Goal: Task Accomplishment & Management: Manage account settings

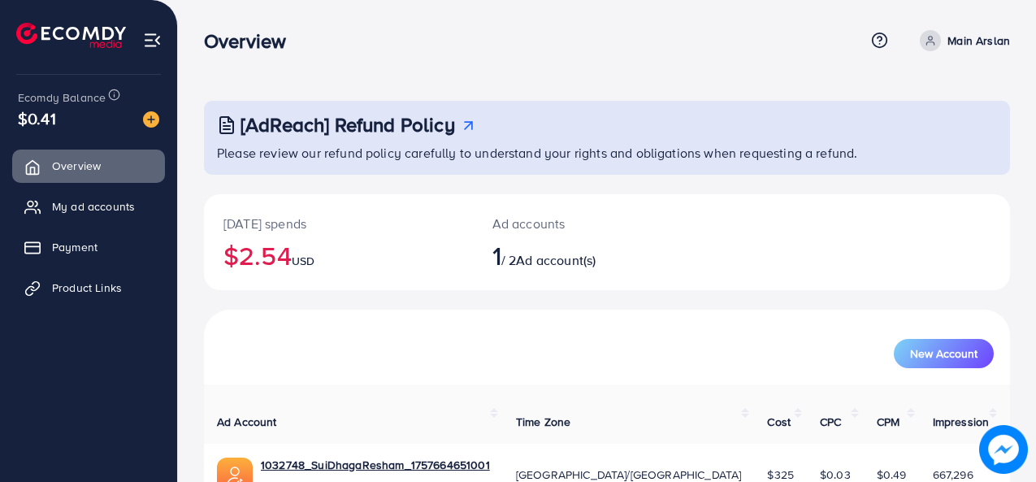
scroll to position [76, 0]
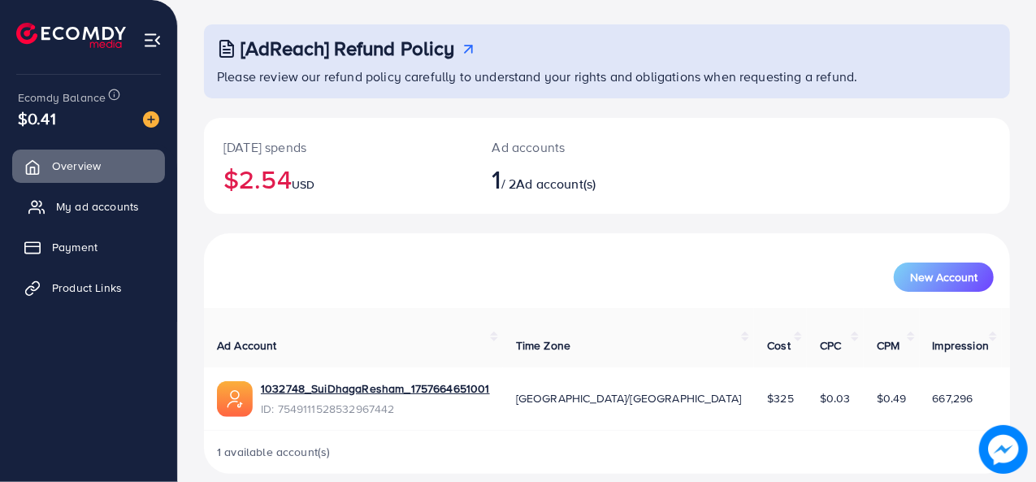
click at [120, 193] on link "My ad accounts" at bounding box center [88, 206] width 153 height 33
click at [98, 209] on span "My ad accounts" at bounding box center [97, 206] width 83 height 16
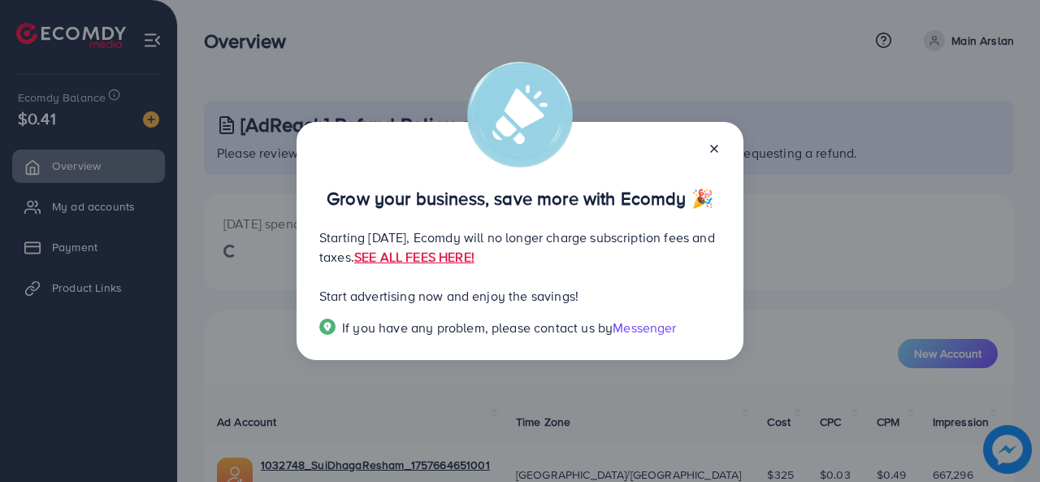
click at [715, 147] on icon at bounding box center [714, 148] width 13 height 13
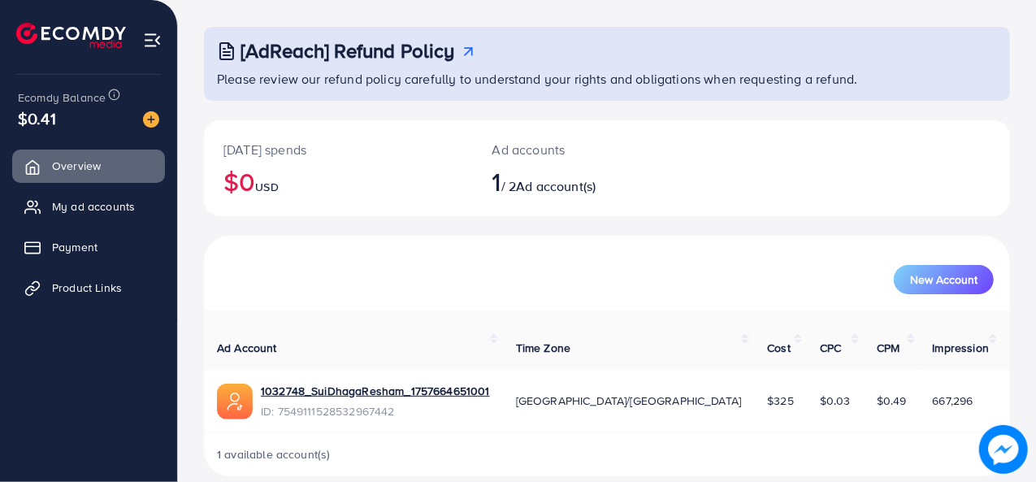
scroll to position [76, 0]
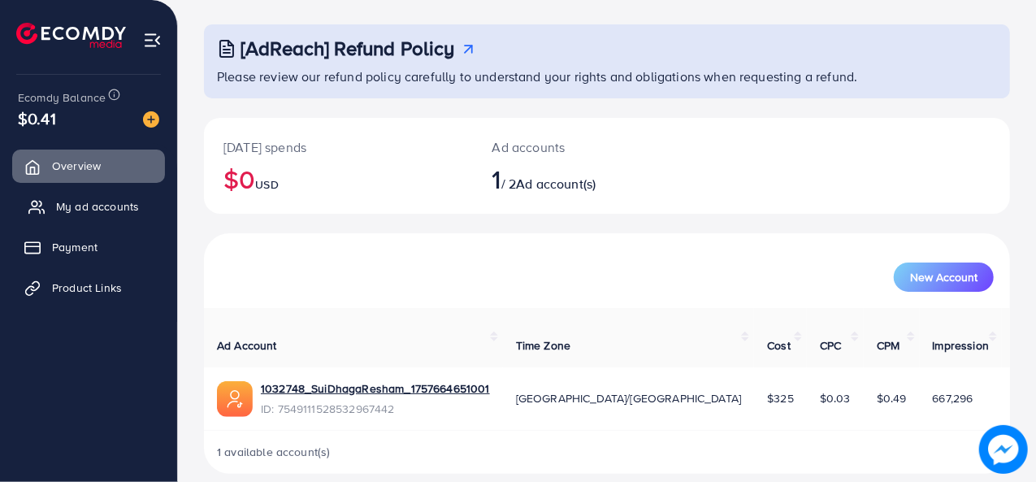
click at [101, 207] on span "My ad accounts" at bounding box center [97, 206] width 83 height 16
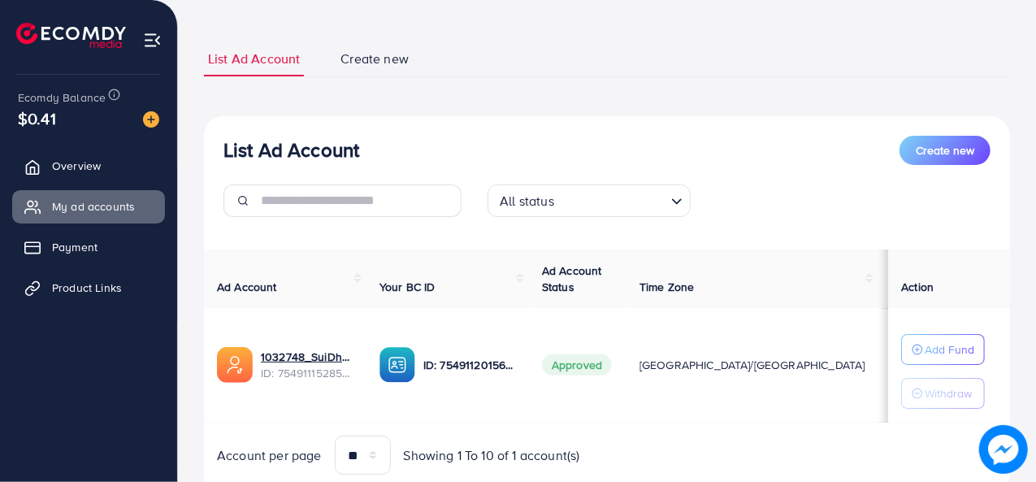
scroll to position [81, 0]
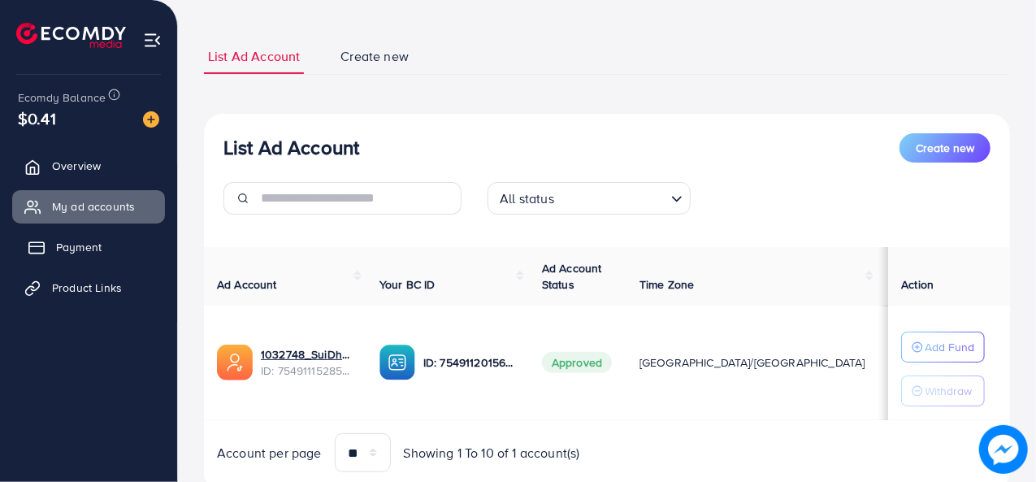
click at [64, 258] on link "Payment" at bounding box center [88, 247] width 153 height 33
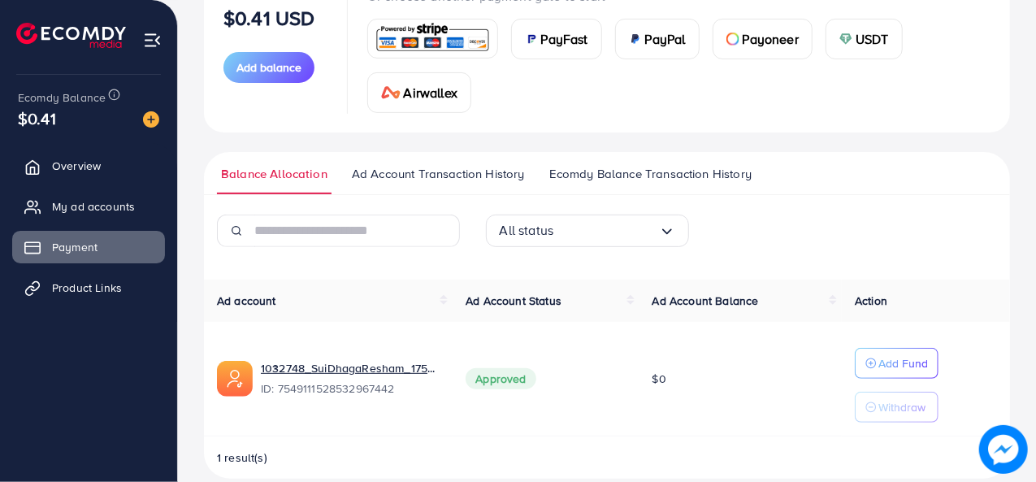
scroll to position [244, 0]
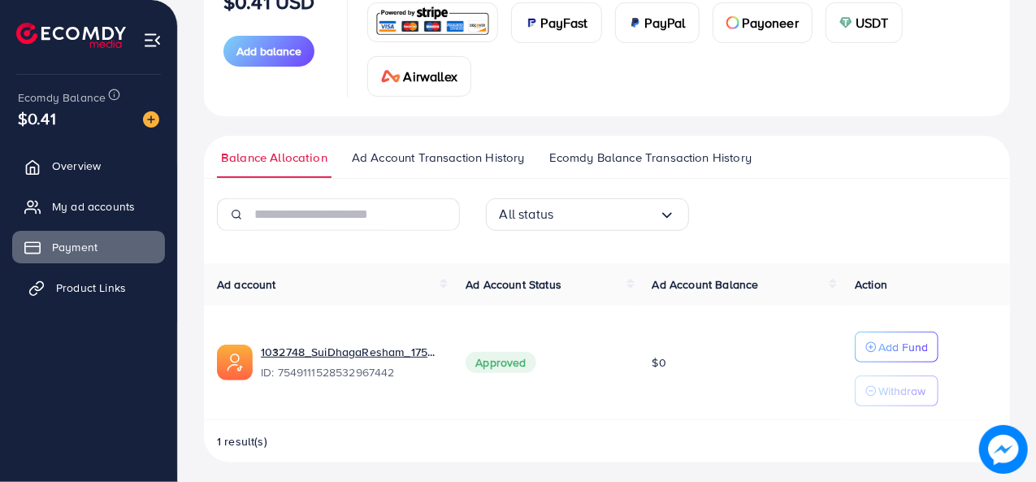
click at [124, 288] on span "Product Links" at bounding box center [91, 288] width 70 height 16
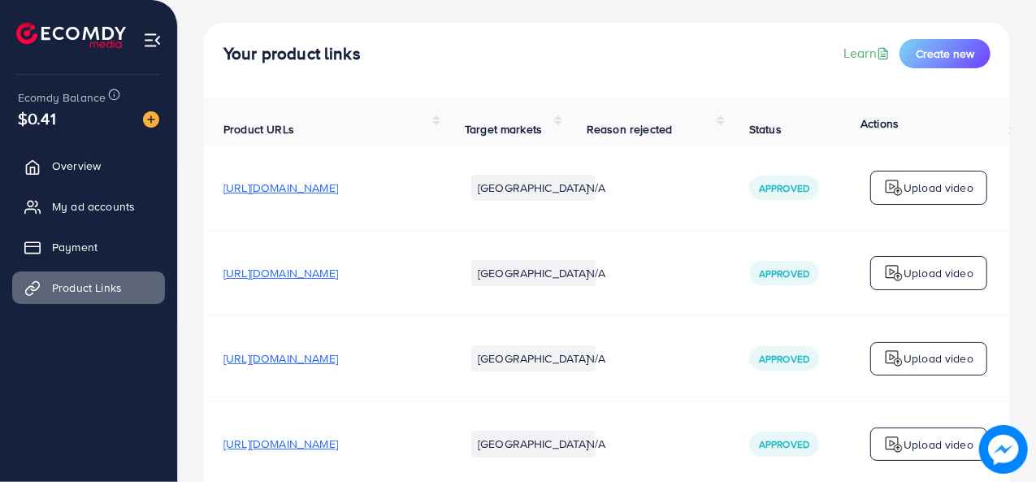
scroll to position [81, 0]
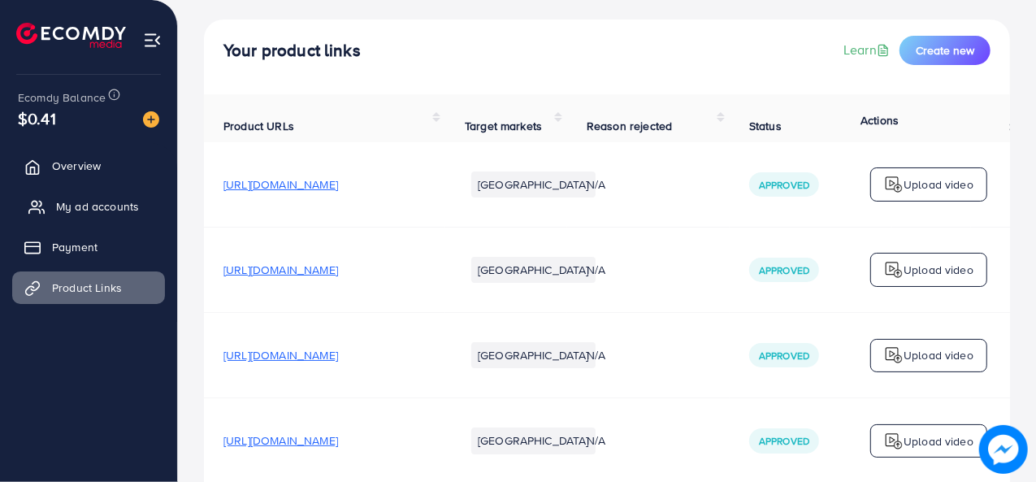
click at [91, 199] on span "My ad accounts" at bounding box center [97, 206] width 83 height 16
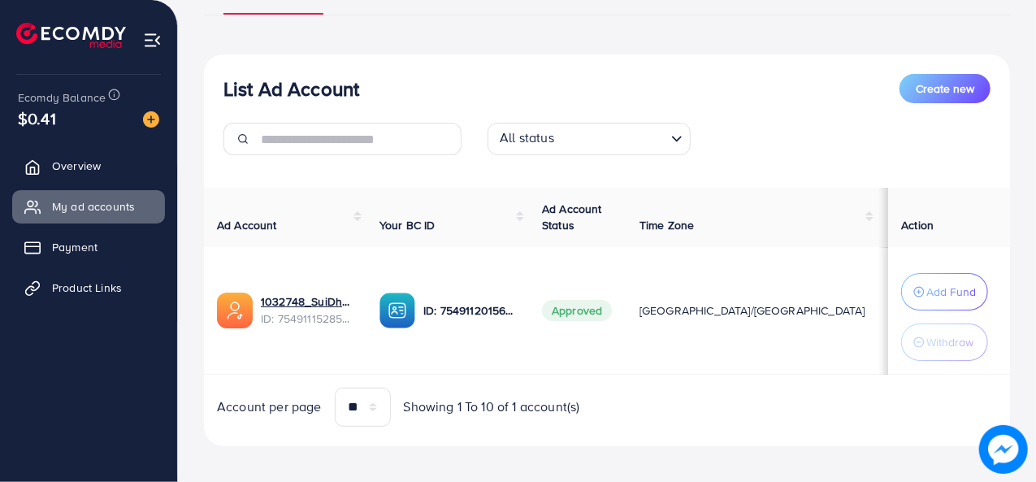
scroll to position [156, 0]
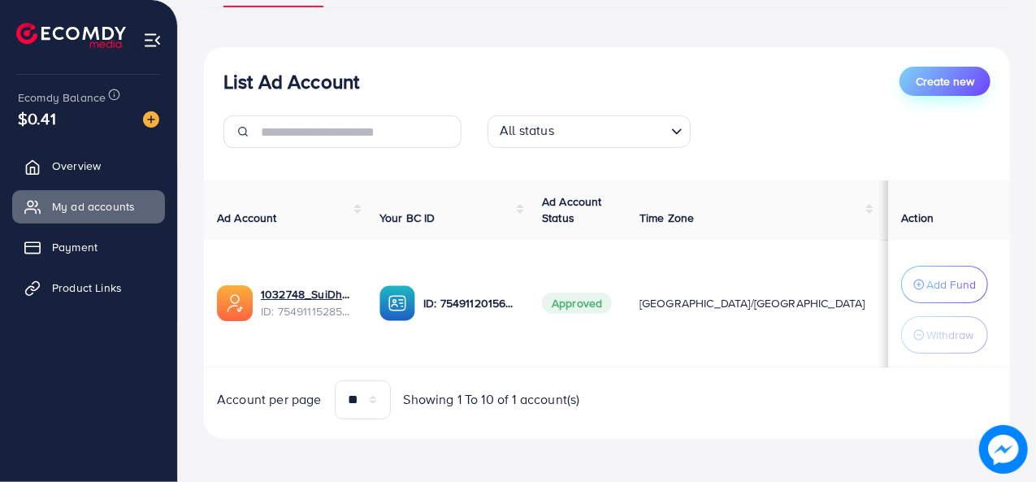
click at [961, 80] on span "Create new" at bounding box center [945, 81] width 59 height 16
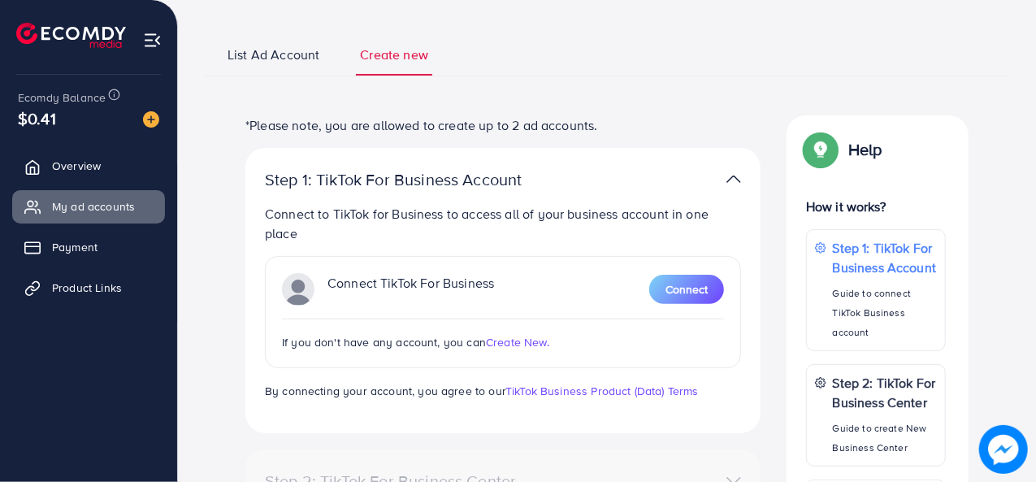
scroll to position [81, 0]
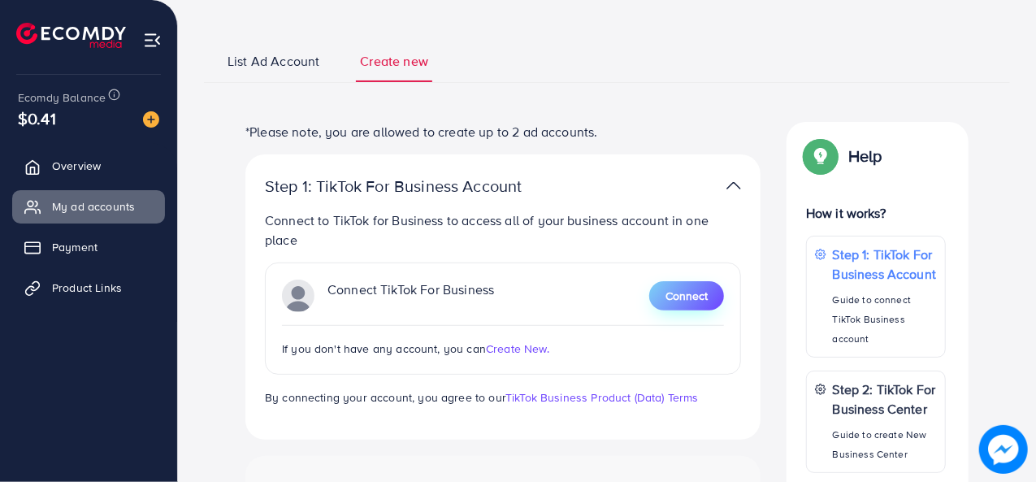
click at [692, 290] on span "Connect" at bounding box center [687, 296] width 42 height 16
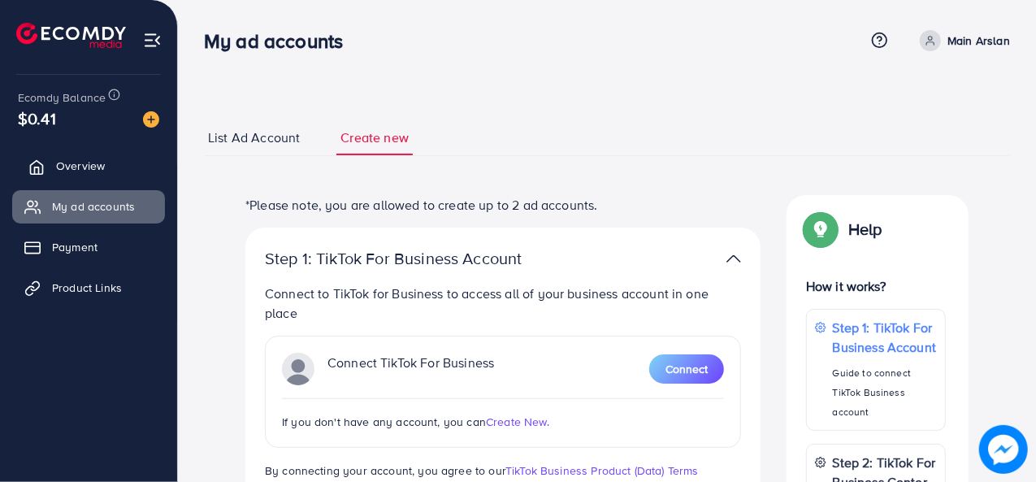
click at [136, 154] on link "Overview" at bounding box center [88, 166] width 153 height 33
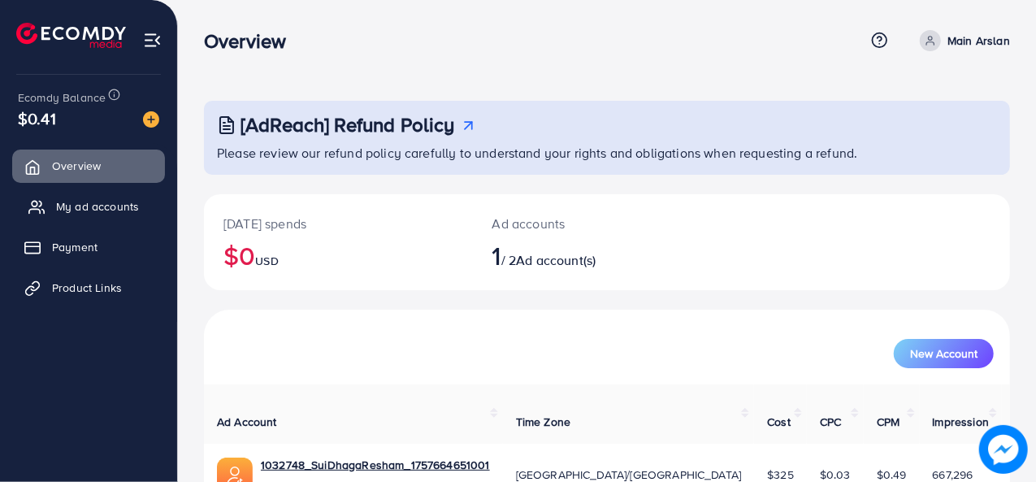
click at [89, 194] on link "My ad accounts" at bounding box center [88, 206] width 153 height 33
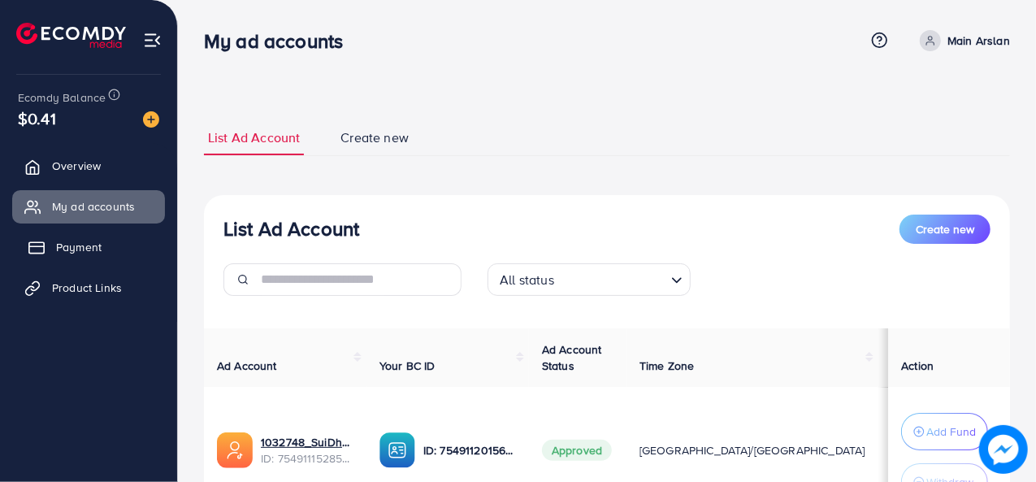
click at [96, 245] on span "Payment" at bounding box center [79, 247] width 46 height 16
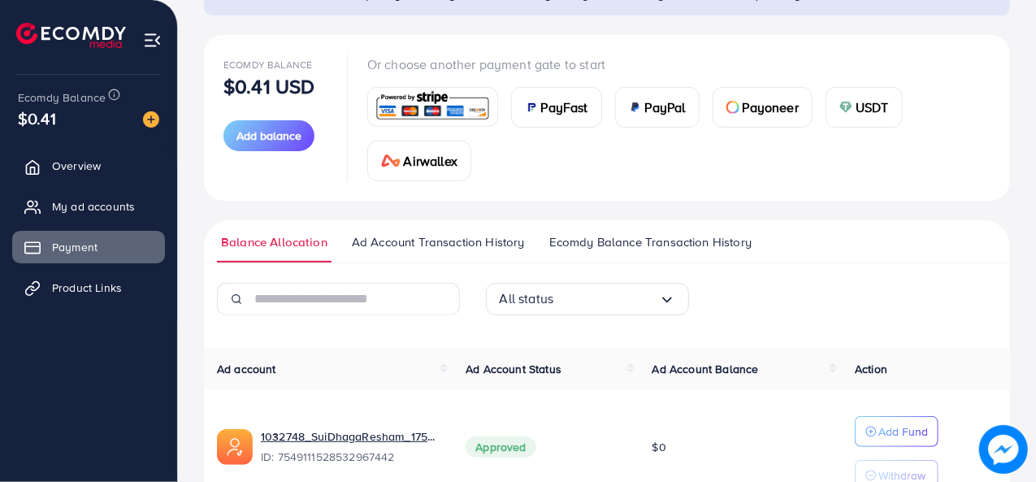
scroll to position [163, 0]
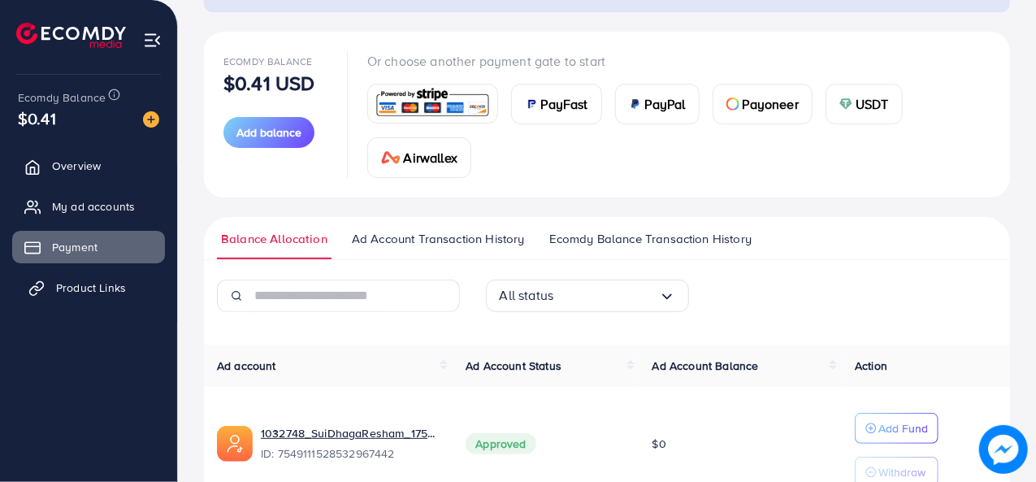
click at [79, 298] on link "Product Links" at bounding box center [88, 287] width 153 height 33
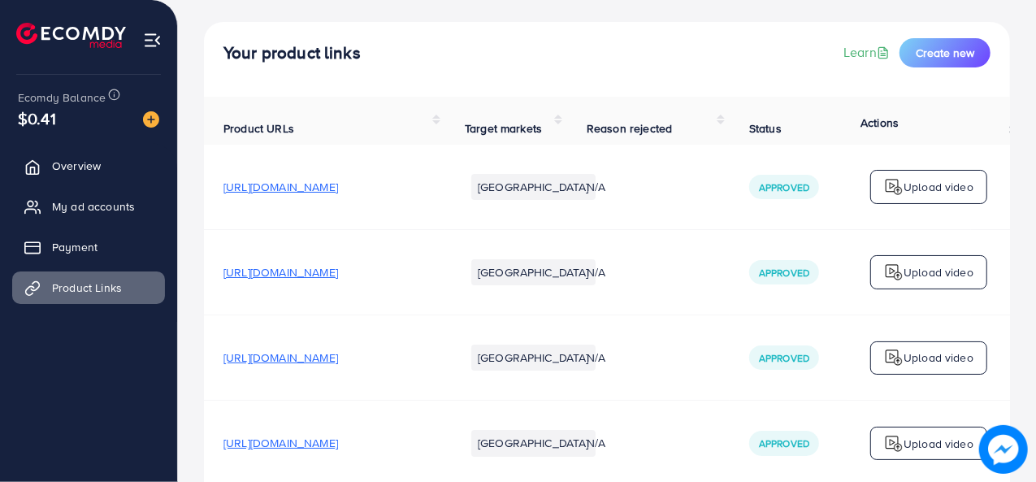
scroll to position [81, 0]
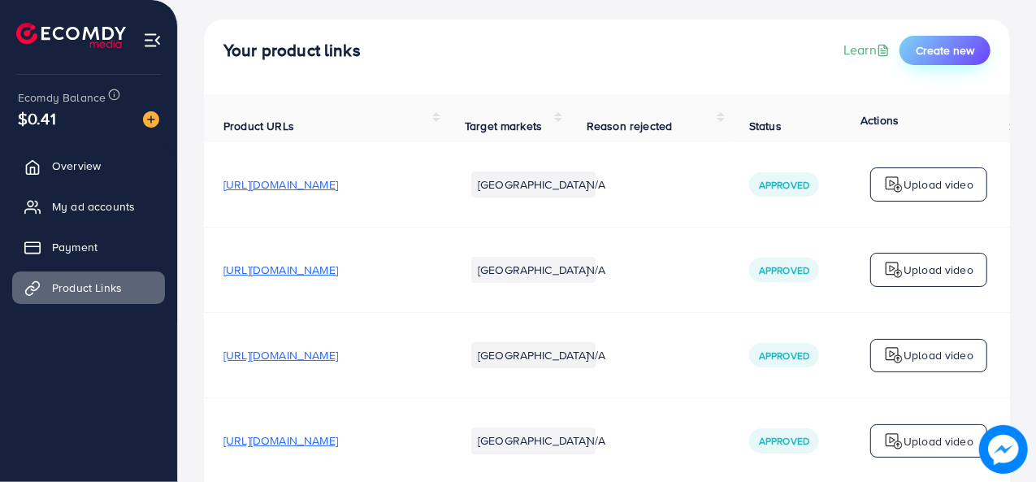
click at [937, 60] on button "Create new" at bounding box center [945, 50] width 91 height 29
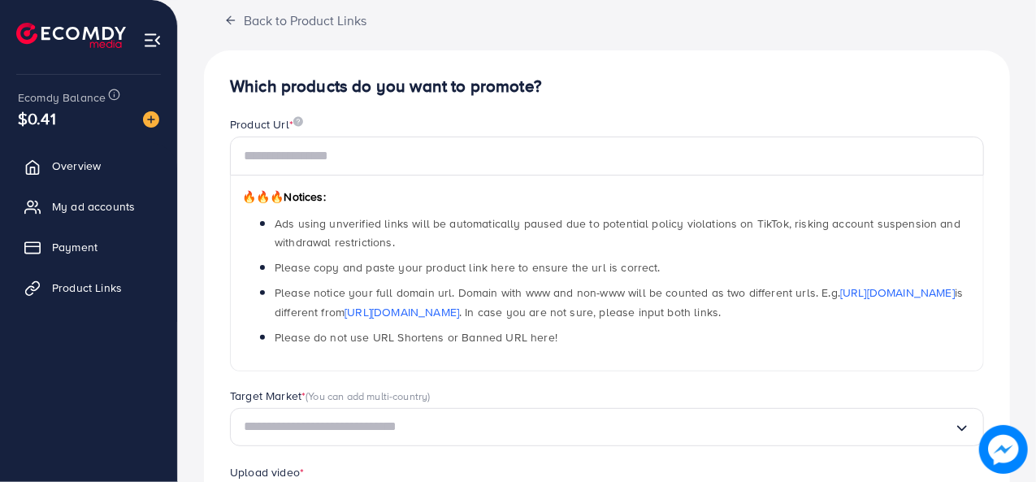
scroll to position [163, 0]
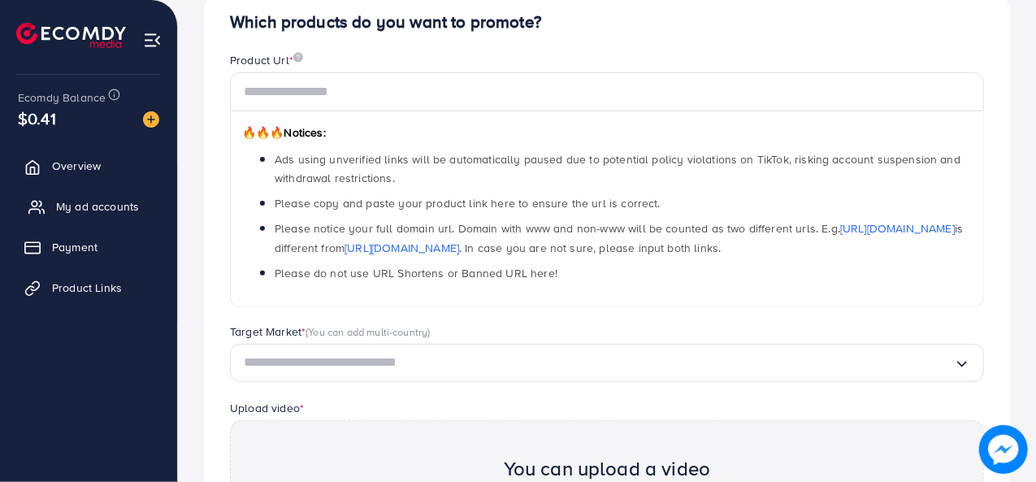
click at [79, 193] on link "My ad accounts" at bounding box center [88, 206] width 153 height 33
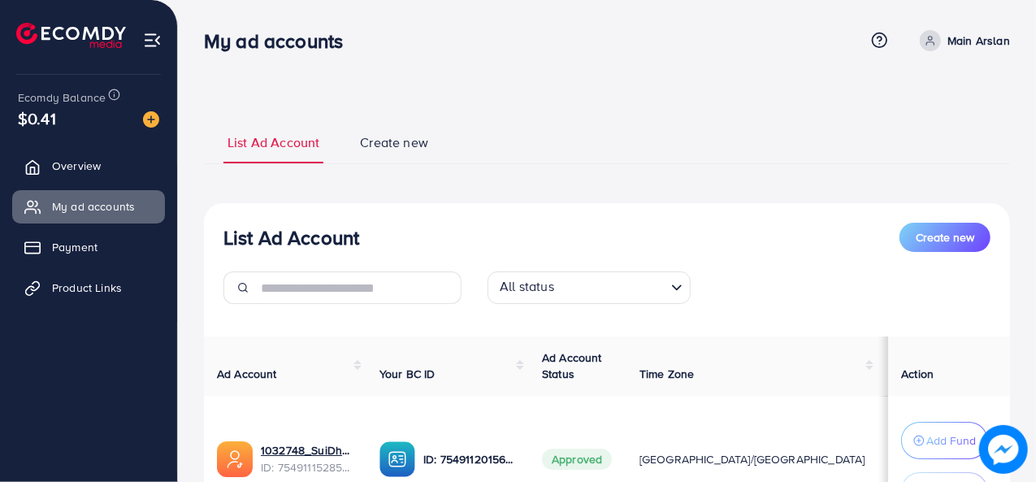
scroll to position [156, 0]
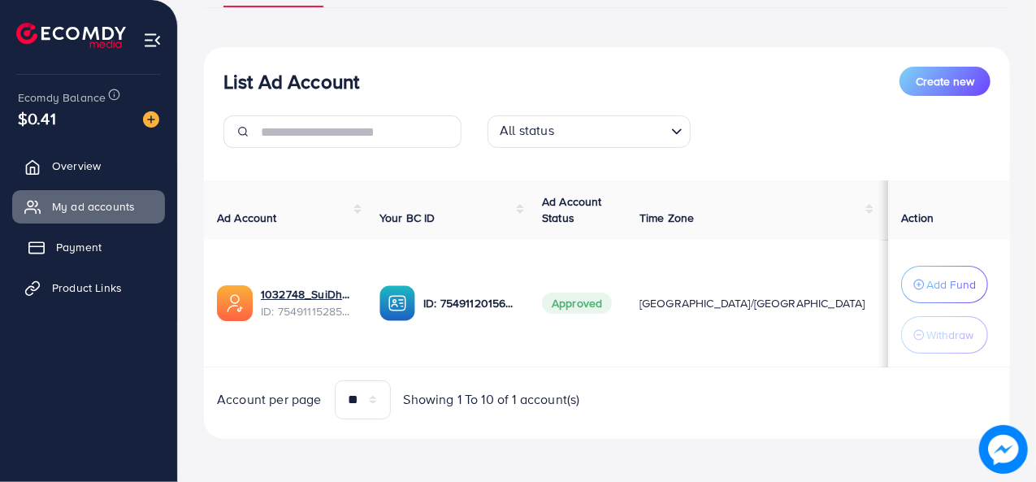
click at [90, 236] on link "Payment" at bounding box center [88, 247] width 153 height 33
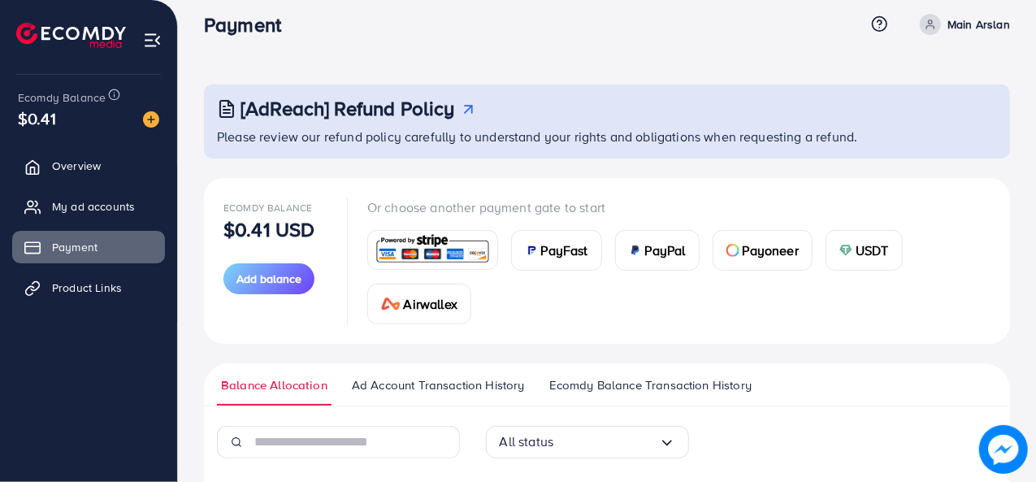
scroll to position [260, 0]
